Goal: Information Seeking & Learning: Learn about a topic

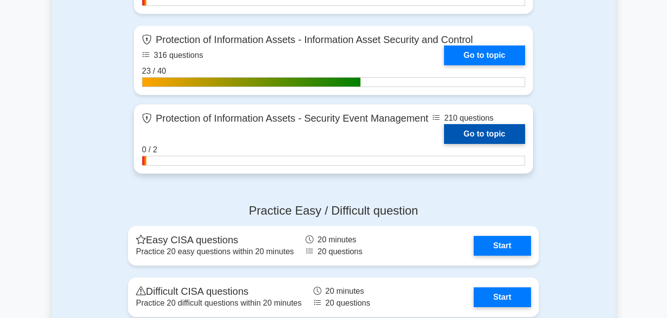
scroll to position [1009, 0]
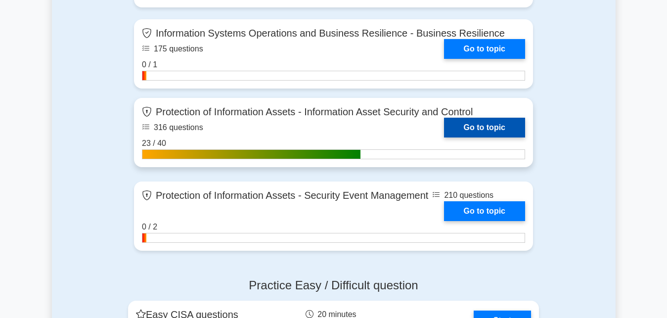
click at [458, 128] on link "Go to topic" at bounding box center [484, 128] width 81 height 20
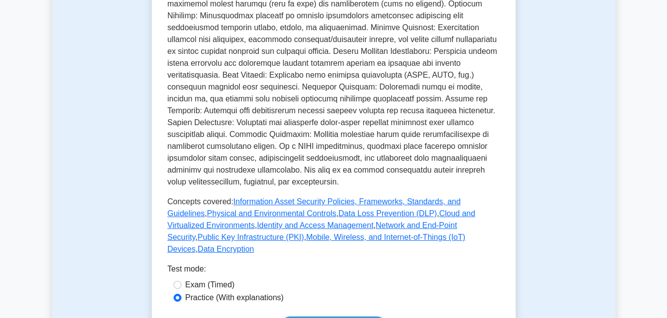
scroll to position [505, 0]
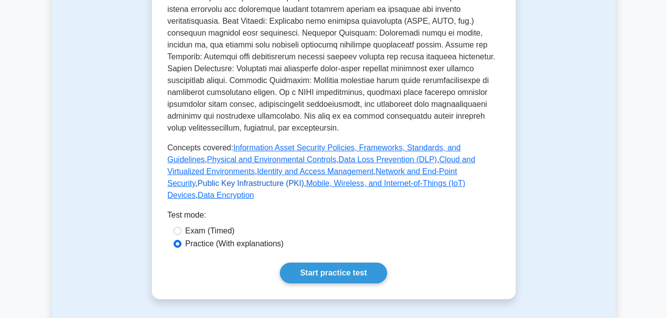
click at [304, 179] on link "Public Key Infrastructure (PKI)" at bounding box center [251, 183] width 106 height 8
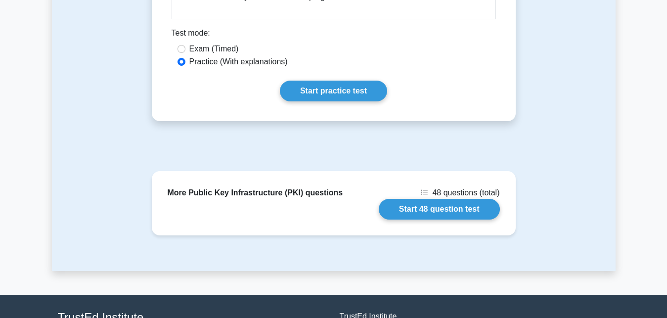
scroll to position [1665, 0]
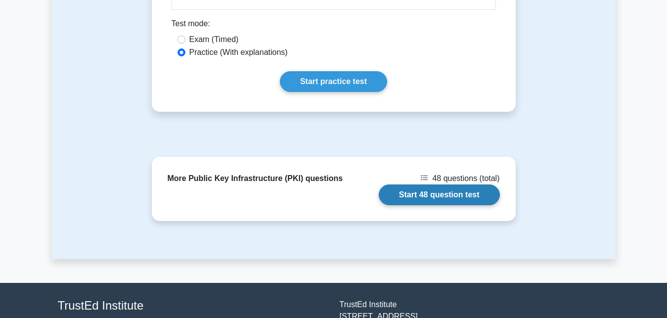
click at [439, 185] on link "Start 48 question test" at bounding box center [439, 195] width 121 height 21
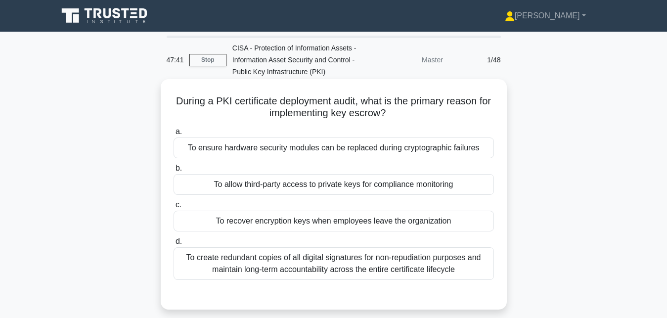
click at [306, 186] on div "To allow third-party access to private keys for compliance monitoring" at bounding box center [334, 184] width 321 height 21
click at [174, 172] on input "b. To allow third-party access to private keys for compliance monitoring" at bounding box center [174, 168] width 0 height 6
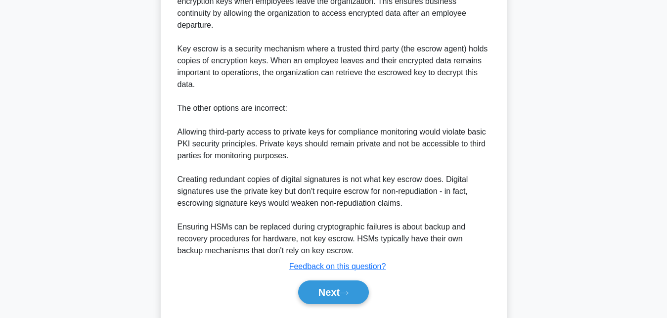
scroll to position [353, 0]
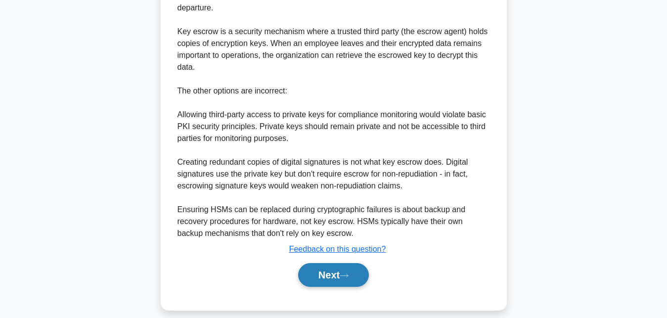
click at [346, 273] on icon at bounding box center [344, 275] width 9 height 5
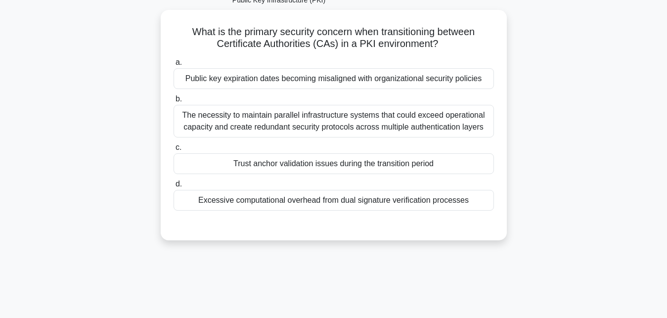
scroll to position [65, 0]
